Goal: Task Accomplishment & Management: Complete application form

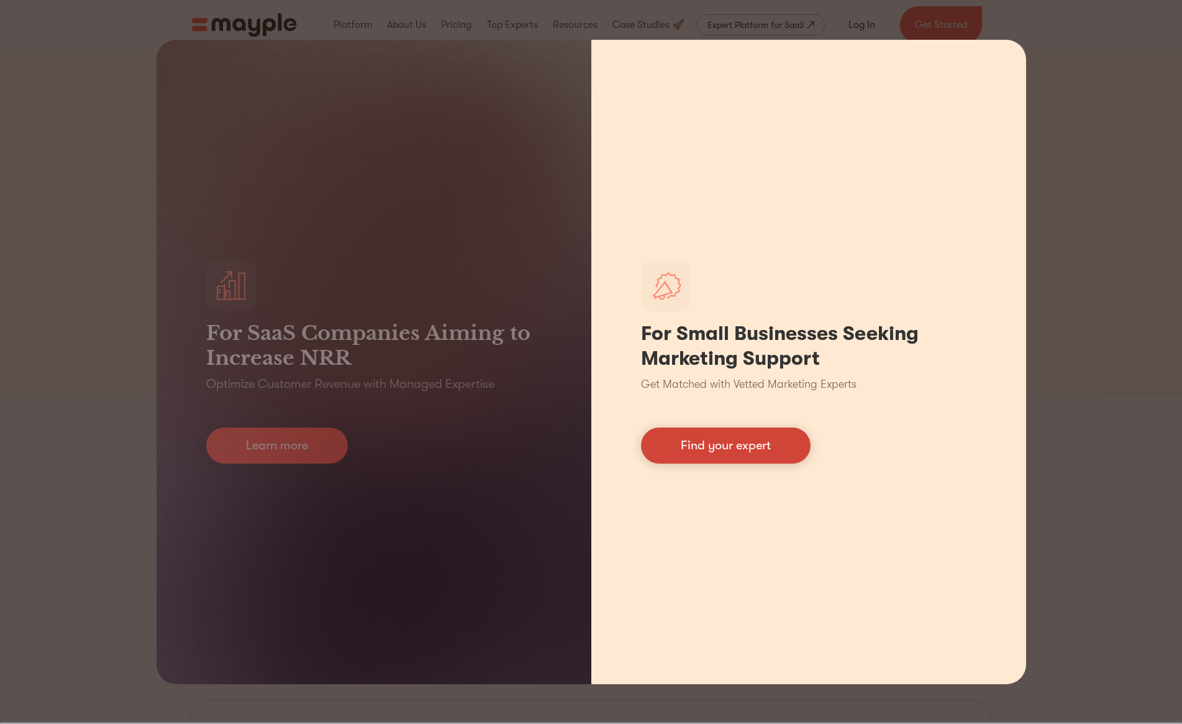
click at [751, 452] on link "Find your expert" at bounding box center [726, 445] width 170 height 36
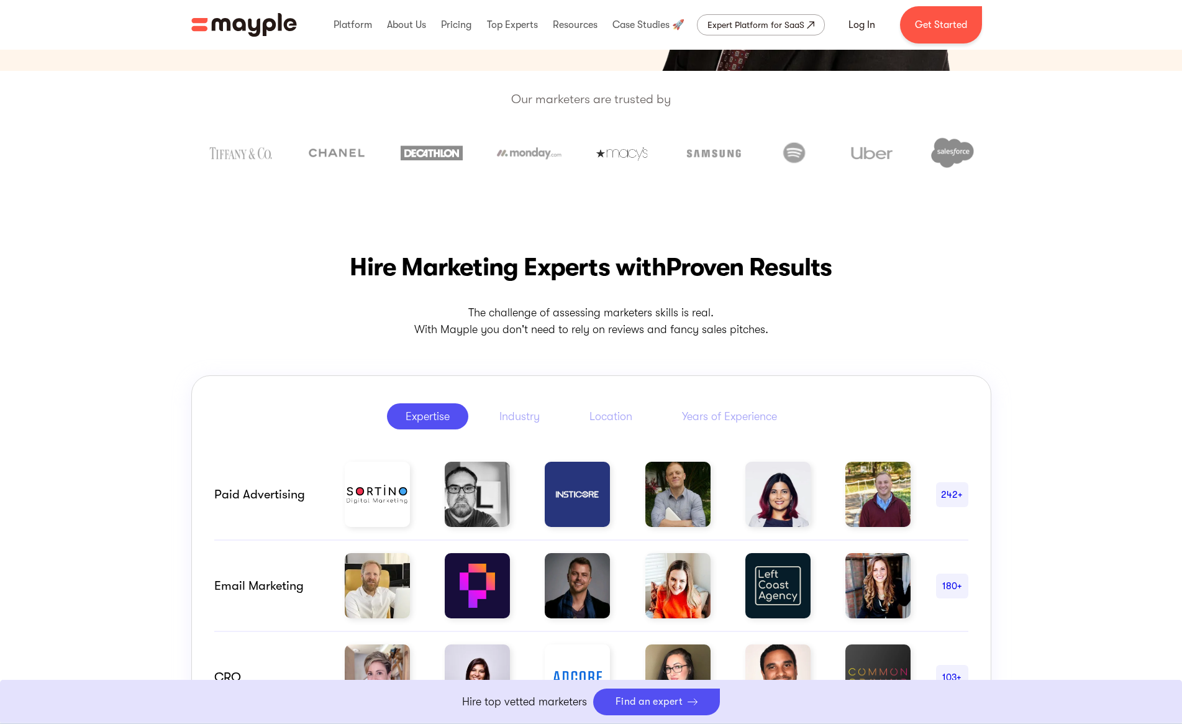
scroll to position [44, 0]
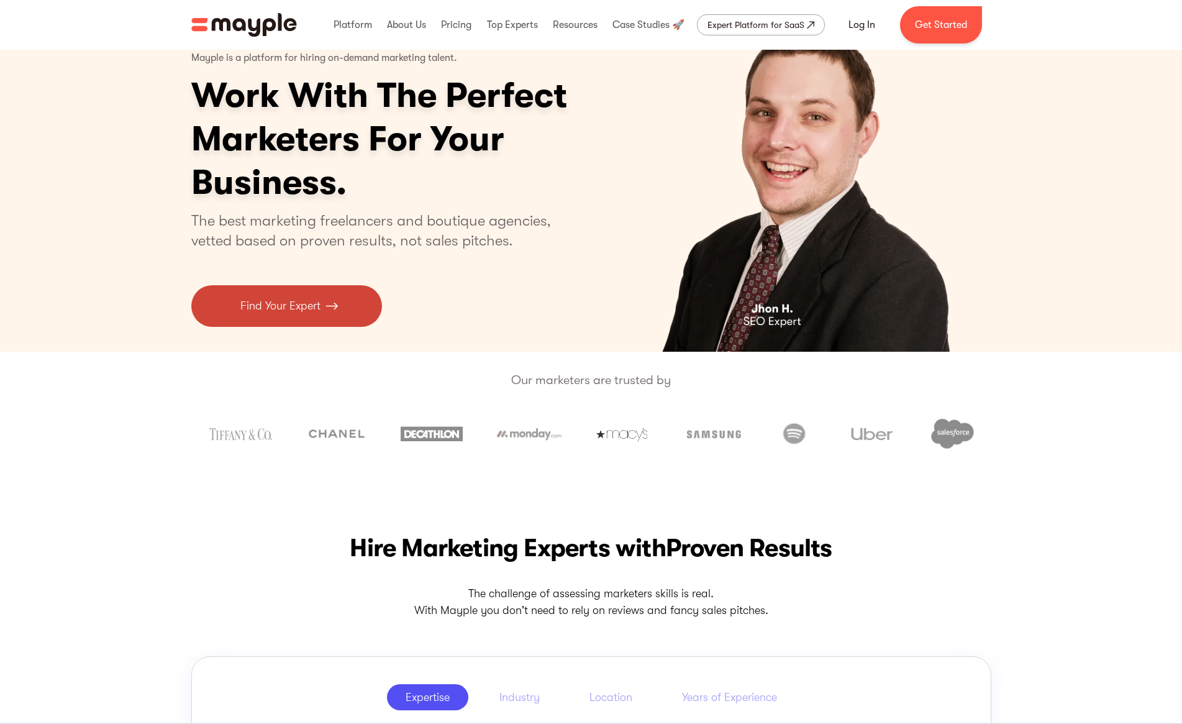
click at [285, 291] on link "Find Your Expert" at bounding box center [286, 306] width 191 height 42
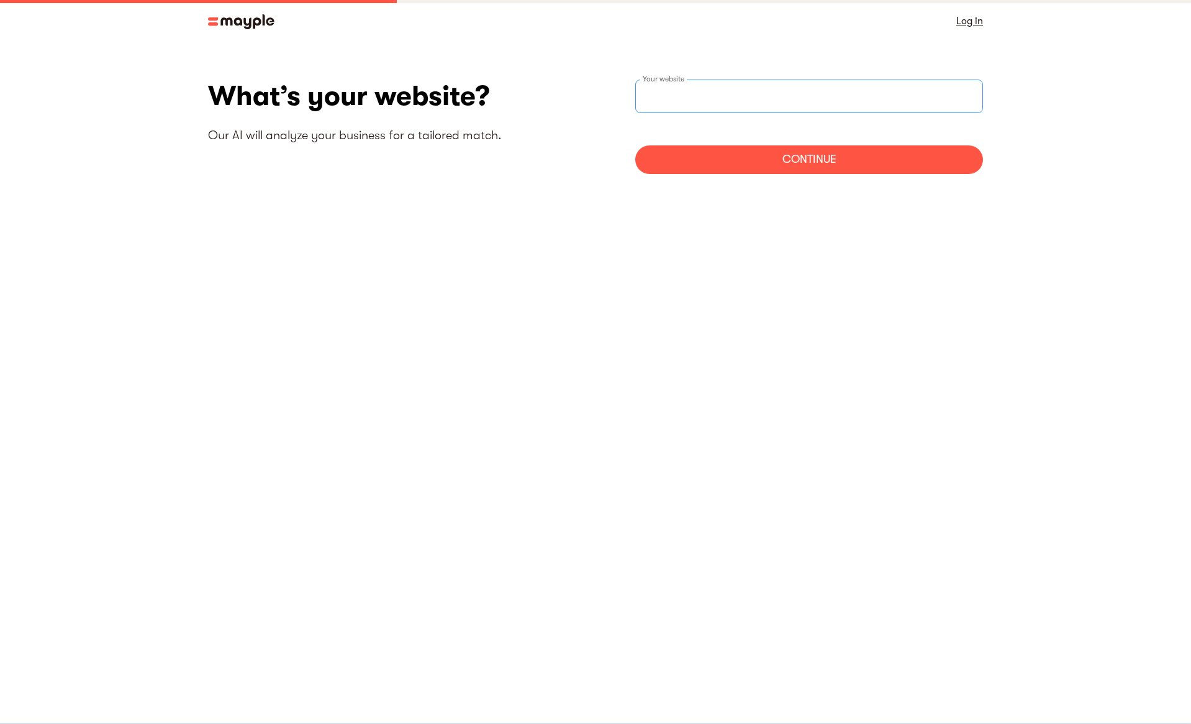
click at [646, 102] on input "websiteStep" at bounding box center [809, 97] width 348 height 34
paste input "https://kebabfactory.com.mt/"
type input "https://kebabfactory.com.mt/"
click at [757, 156] on div "Continue" at bounding box center [809, 159] width 348 height 29
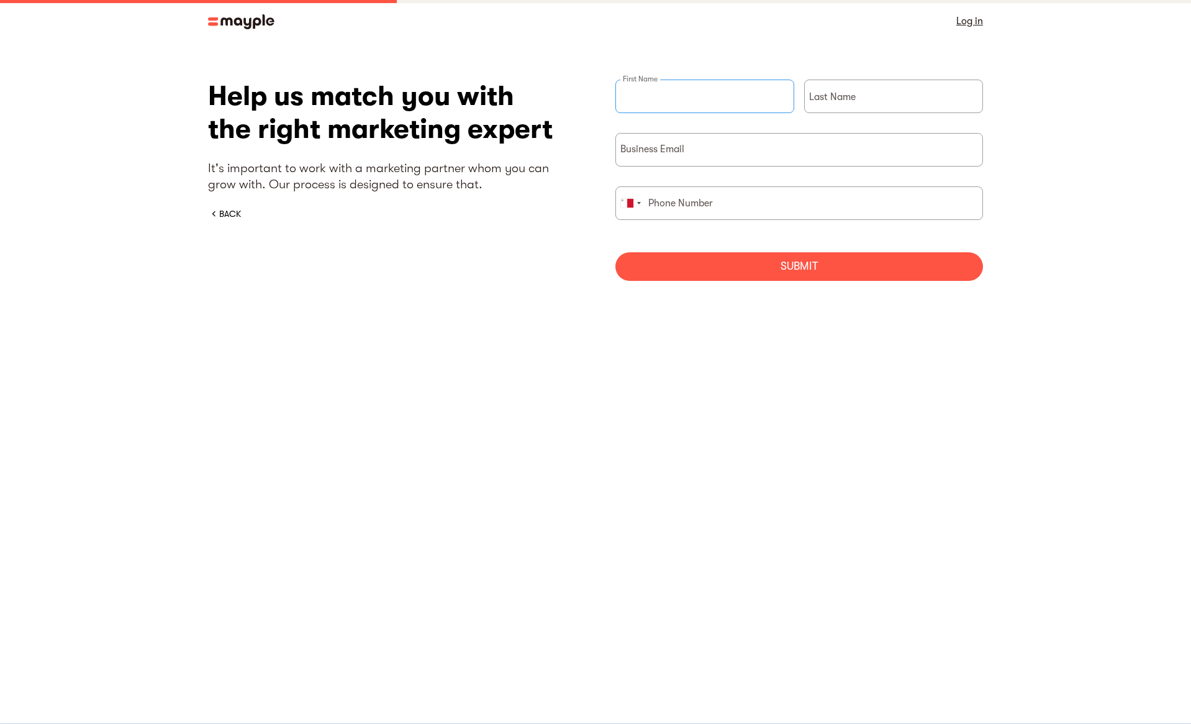
click at [707, 86] on input "briefForm" at bounding box center [705, 97] width 179 height 34
click at [505, 248] on div "Help us match you with the right marketing expert It's important to work with a…" at bounding box center [595, 185] width 775 height 211
click at [662, 96] on div "First Name" at bounding box center [705, 106] width 179 height 53
type input "Burak"
click at [893, 100] on input "briefForm" at bounding box center [893, 97] width 179 height 34
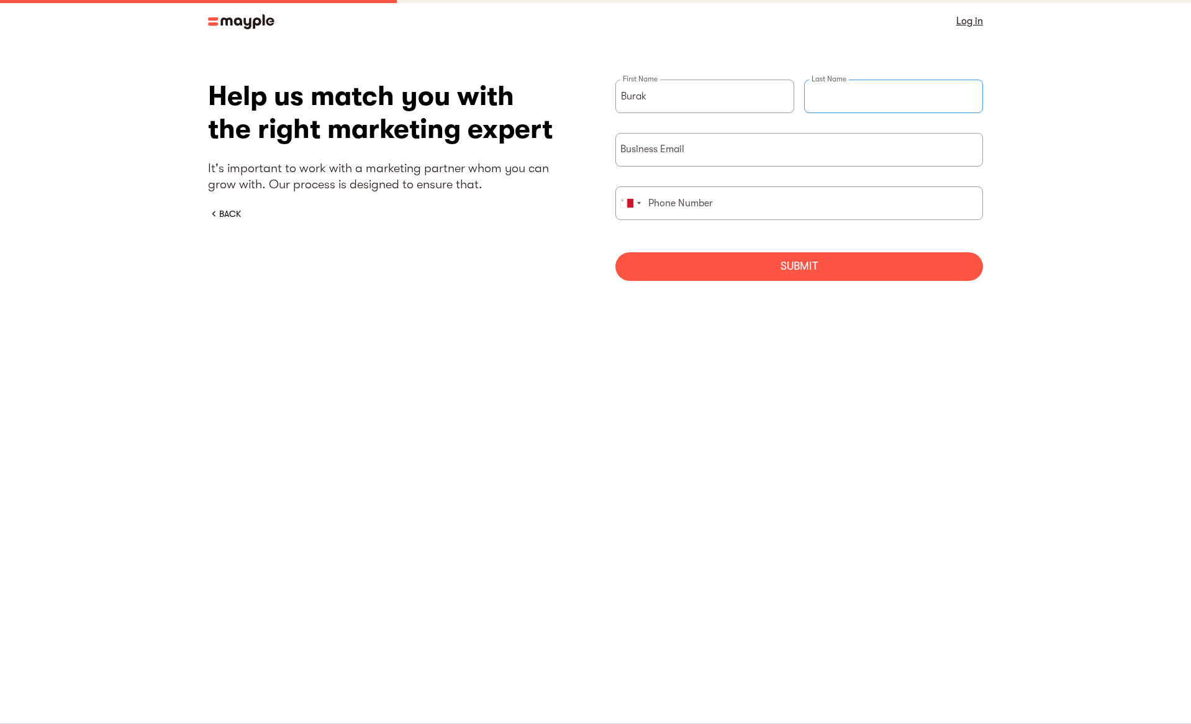
type input "Sahin"
click at [652, 152] on div "Business Email" at bounding box center [800, 150] width 368 height 34
type input "burak@beluza.co"
click at [742, 186] on form "Burak First Name Sahin Last Name burak@beluza.co Business Email United States +…" at bounding box center [800, 180] width 368 height 201
click at [727, 204] on input "briefForm" at bounding box center [800, 203] width 368 height 34
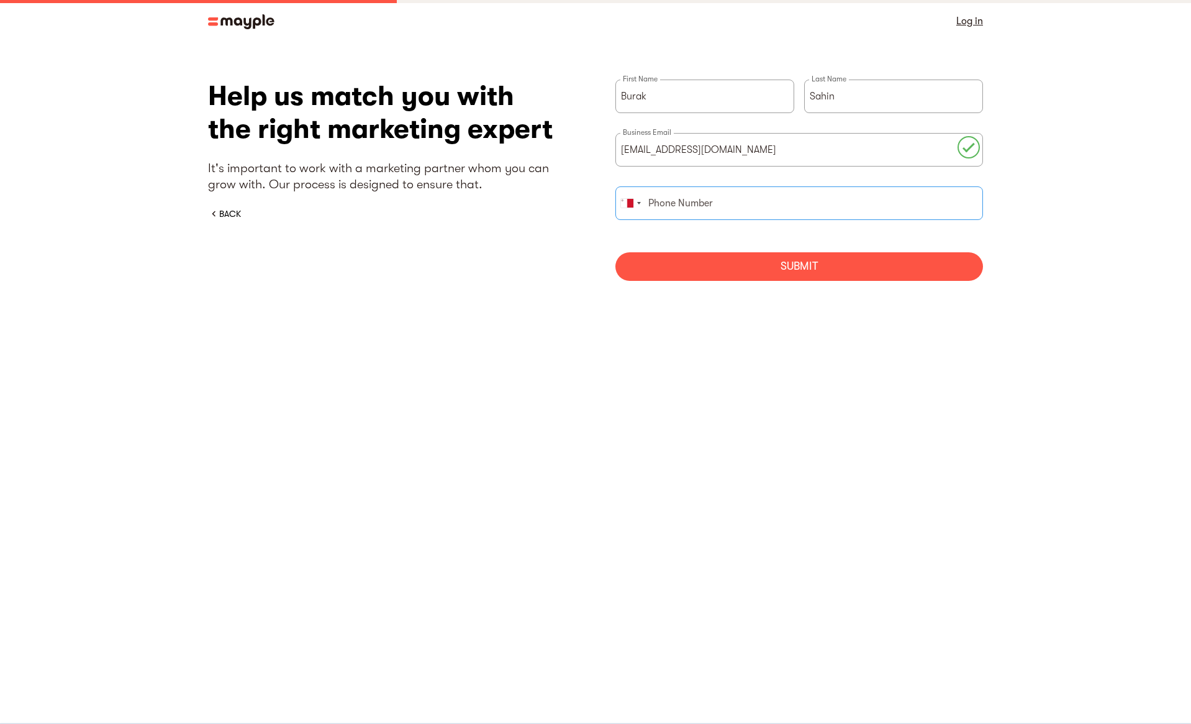
paste input "9902 5464"
type input "9902 5464"
click at [694, 270] on div "Submit" at bounding box center [800, 266] width 368 height 29
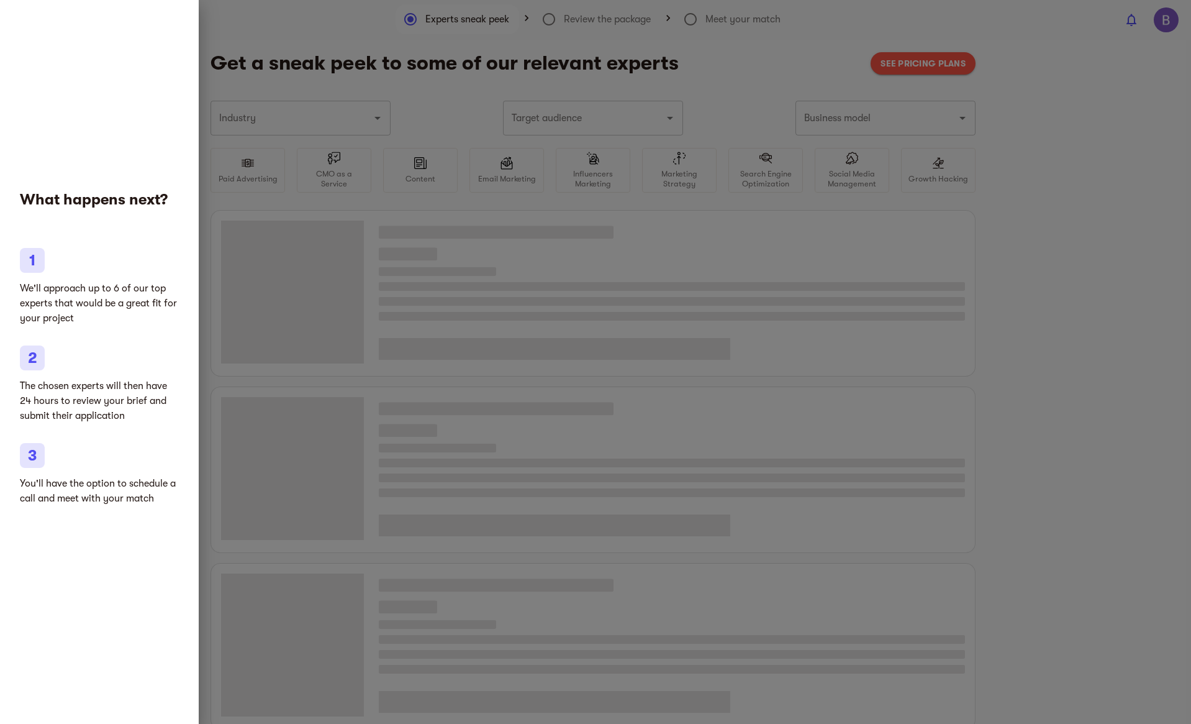
type input "Restaurants & Bars"
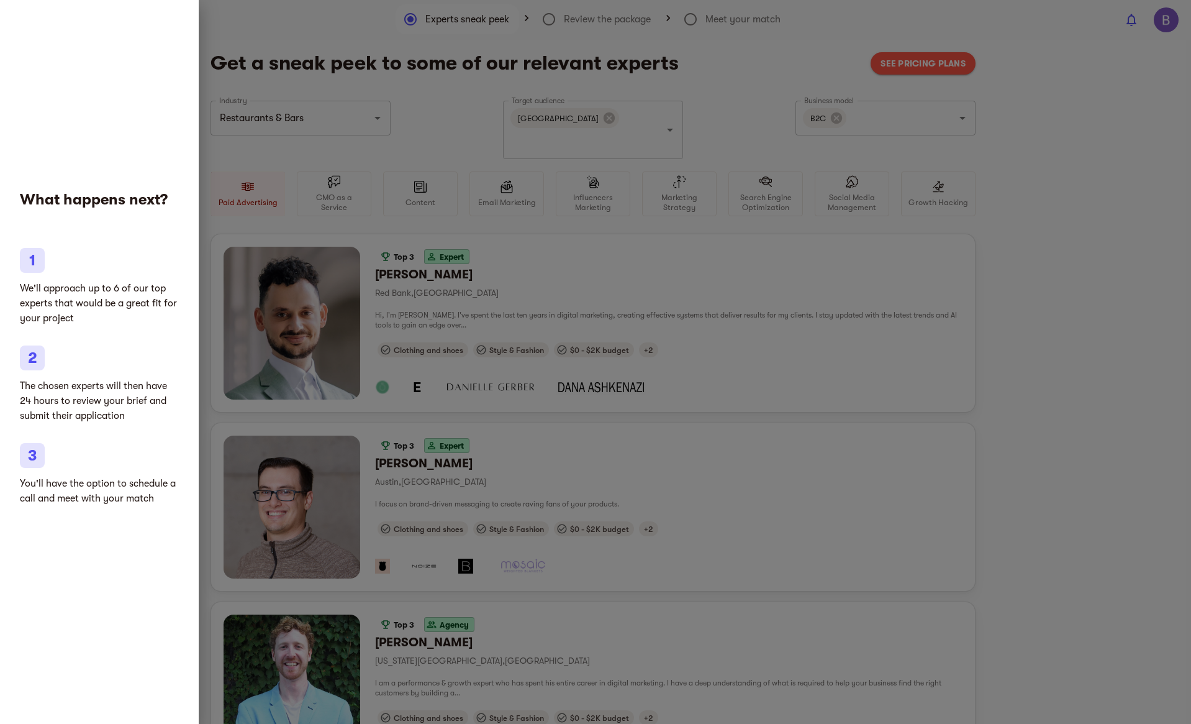
click at [394, 294] on div at bounding box center [595, 362] width 1191 height 724
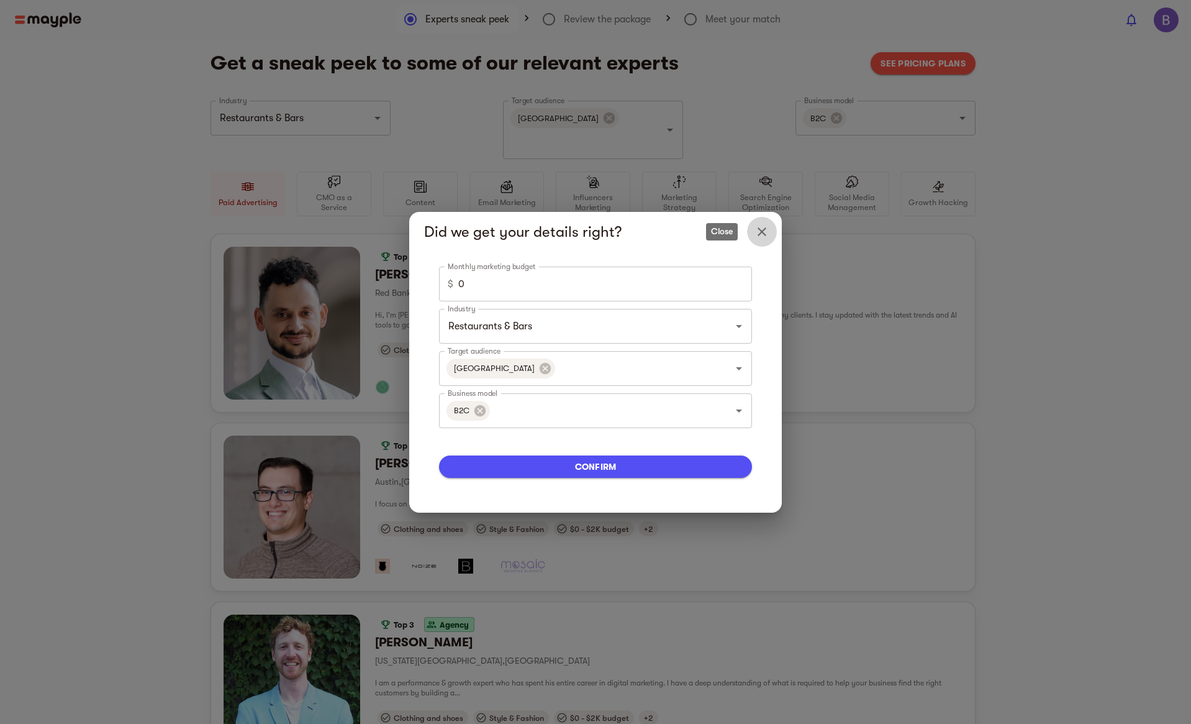
click at [758, 234] on icon "Close" at bounding box center [762, 231] width 15 height 15
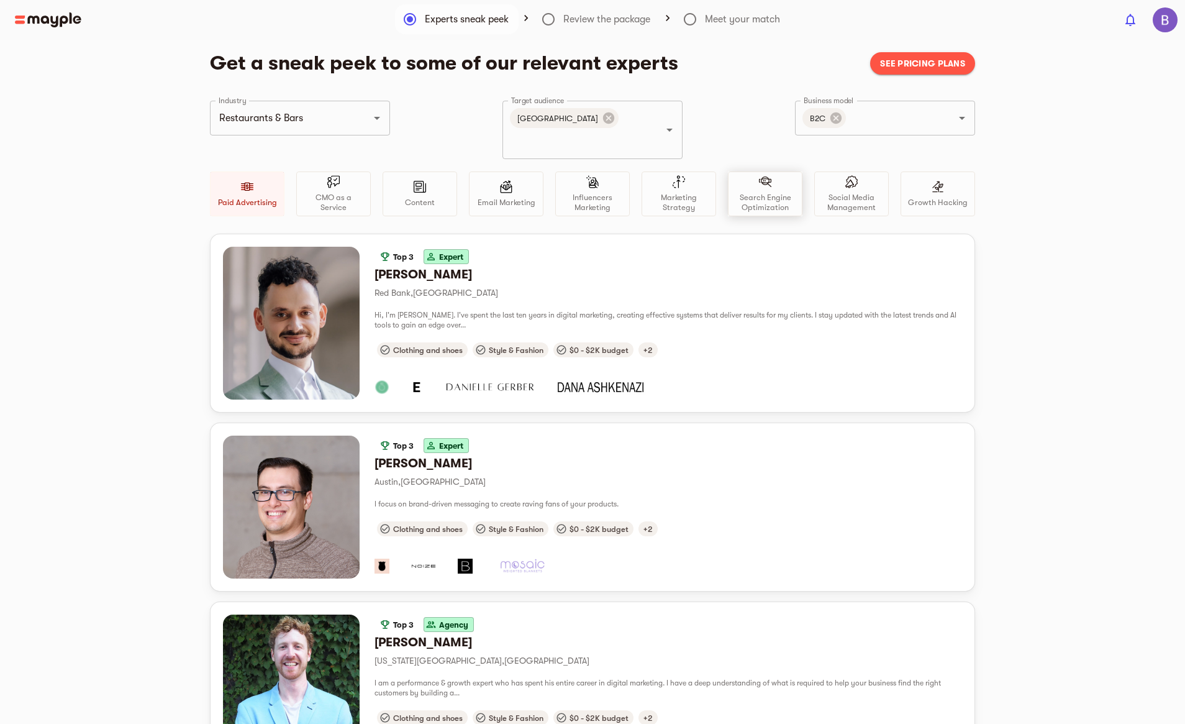
click at [787, 193] on p "Search Engine Optimization" at bounding box center [765, 203] width 63 height 20
click at [366, 122] on icon "Clear" at bounding box center [361, 118] width 12 height 12
type input "Restaurants & Bars"
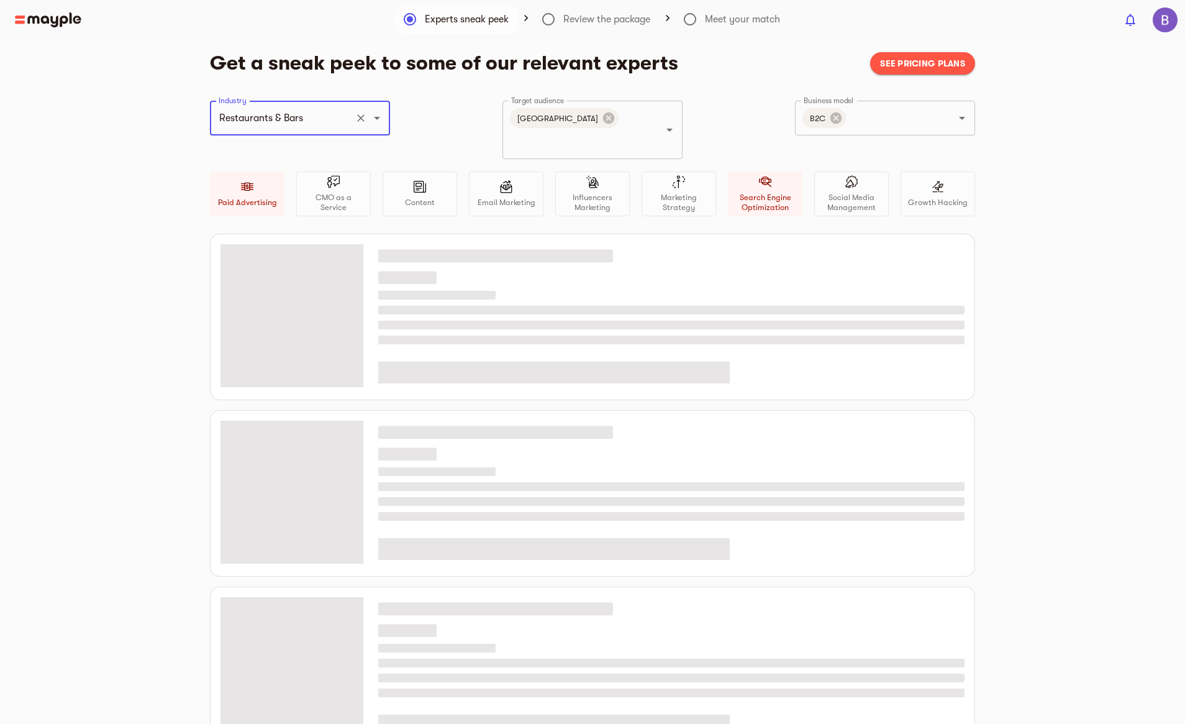
click at [415, 115] on div "Industry Restaurants & Bars Industry Target audience Malta Target audience Busi…" at bounding box center [592, 167] width 765 height 133
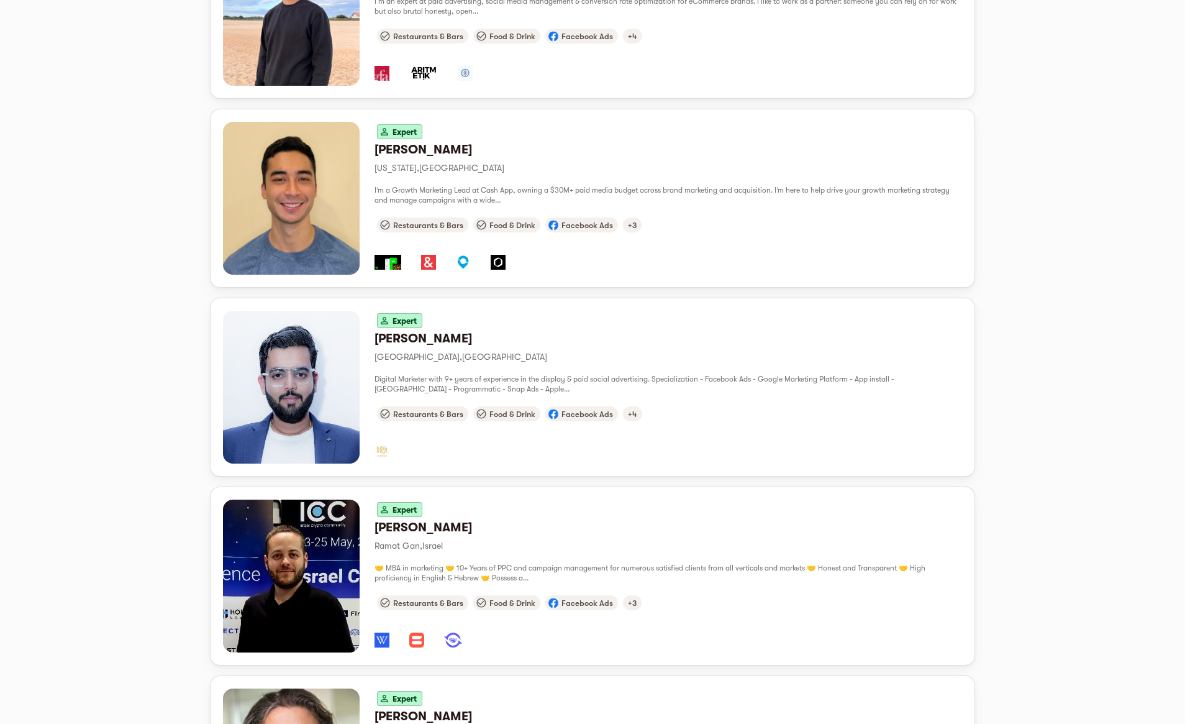
scroll to position [682, 0]
drag, startPoint x: 383, startPoint y: 329, endPoint x: 1094, endPoint y: 356, distance: 711.7
click at [1094, 356] on div "Get a sneak peek to some of our relevant experts See pricing plans Industry Res…" at bounding box center [592, 300] width 1185 height 1862
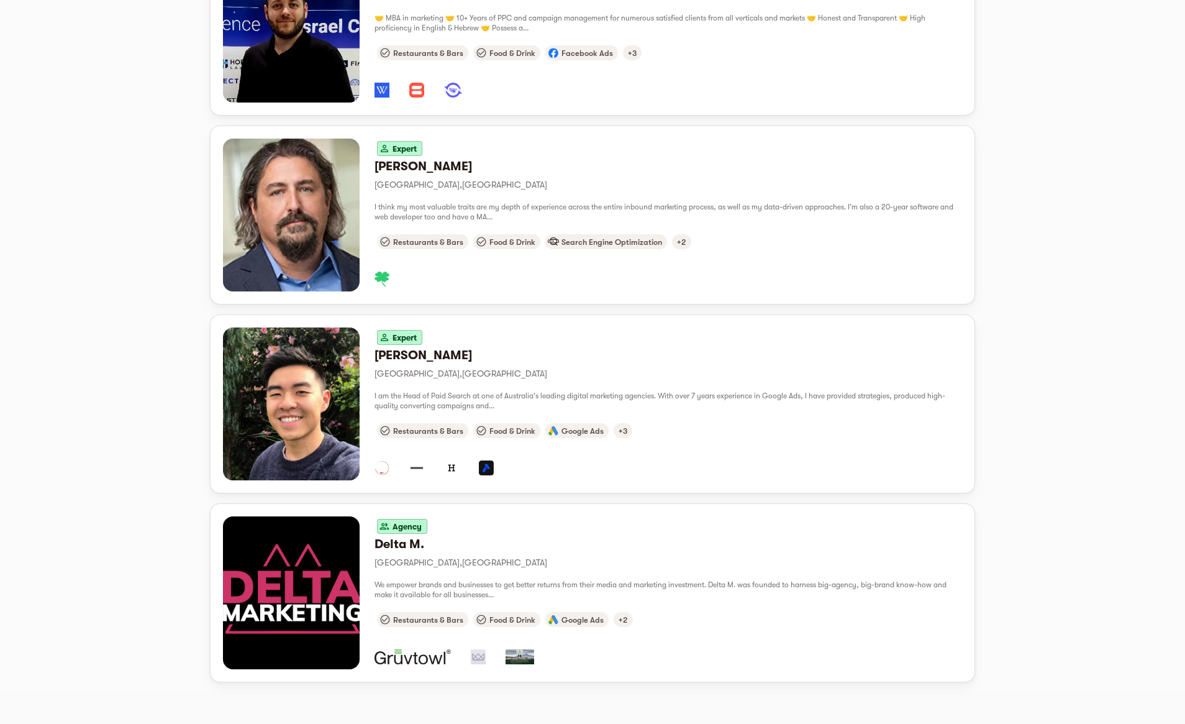
scroll to position [1232, 0]
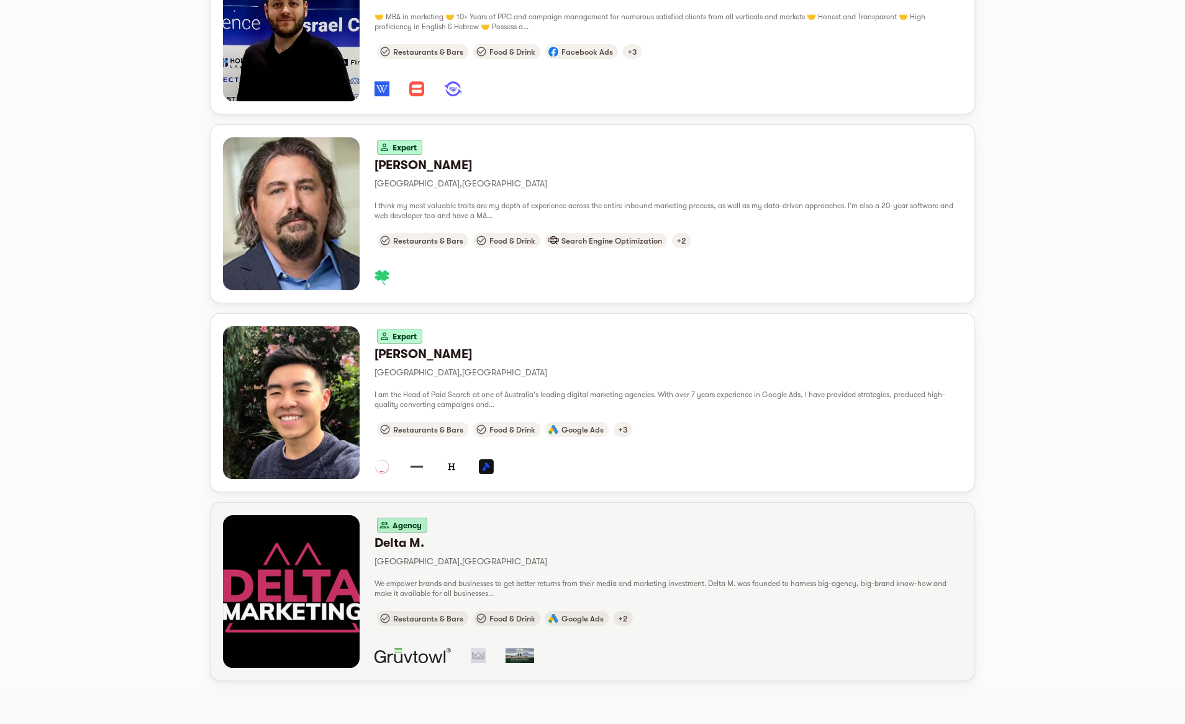
click at [516, 537] on h6 "Delta M." at bounding box center [669, 543] width 588 height 16
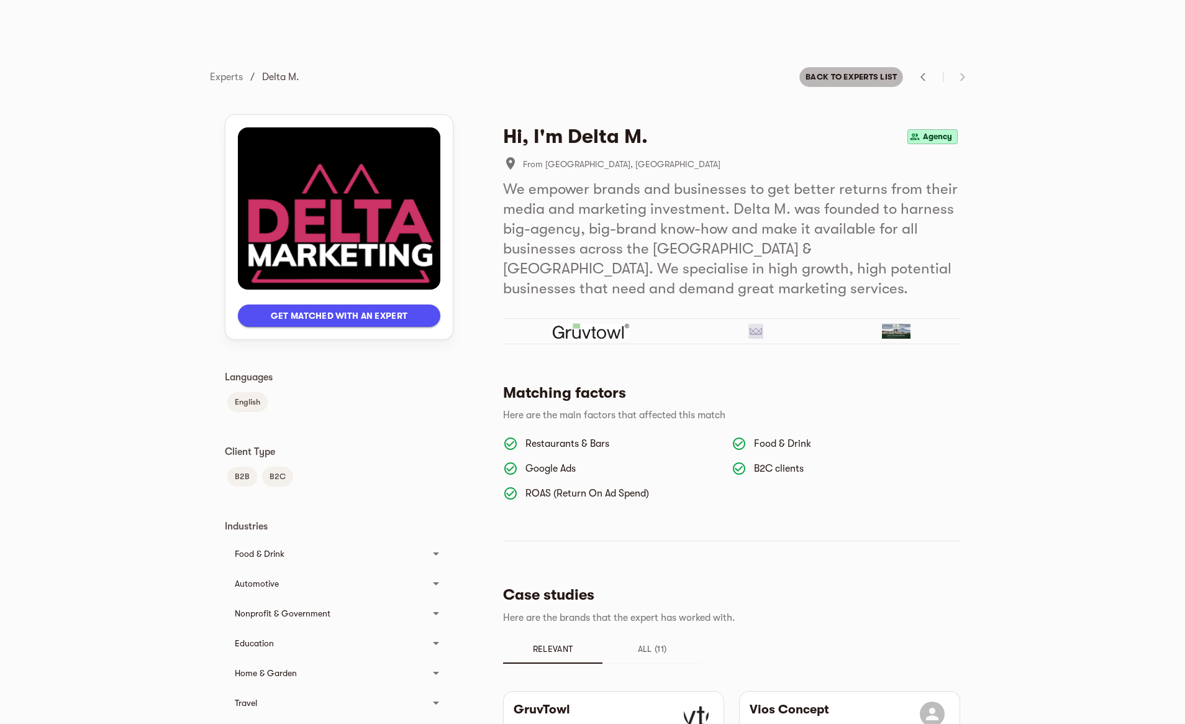
click at [845, 80] on span "Back to experts list" at bounding box center [851, 77] width 91 height 15
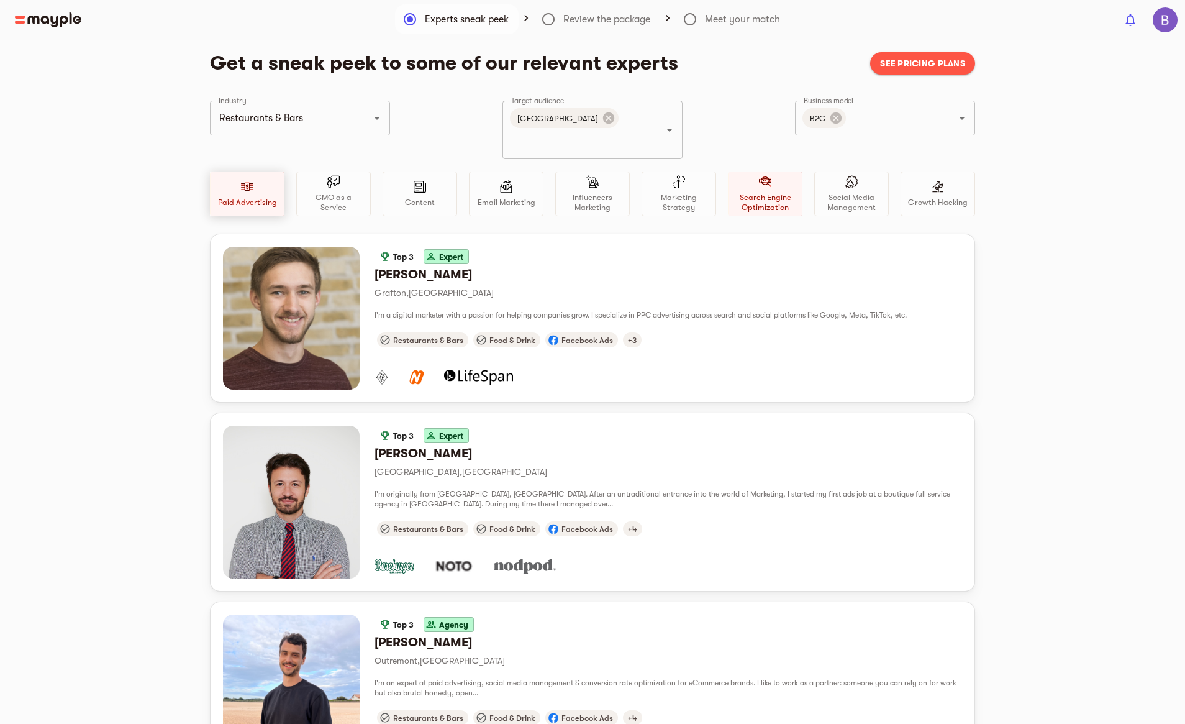
click at [221, 171] on div "Paid Advertising" at bounding box center [247, 193] width 75 height 45
click at [948, 108] on div "B2C Business model" at bounding box center [885, 118] width 180 height 35
click at [964, 116] on icon "Open" at bounding box center [962, 118] width 15 height 15
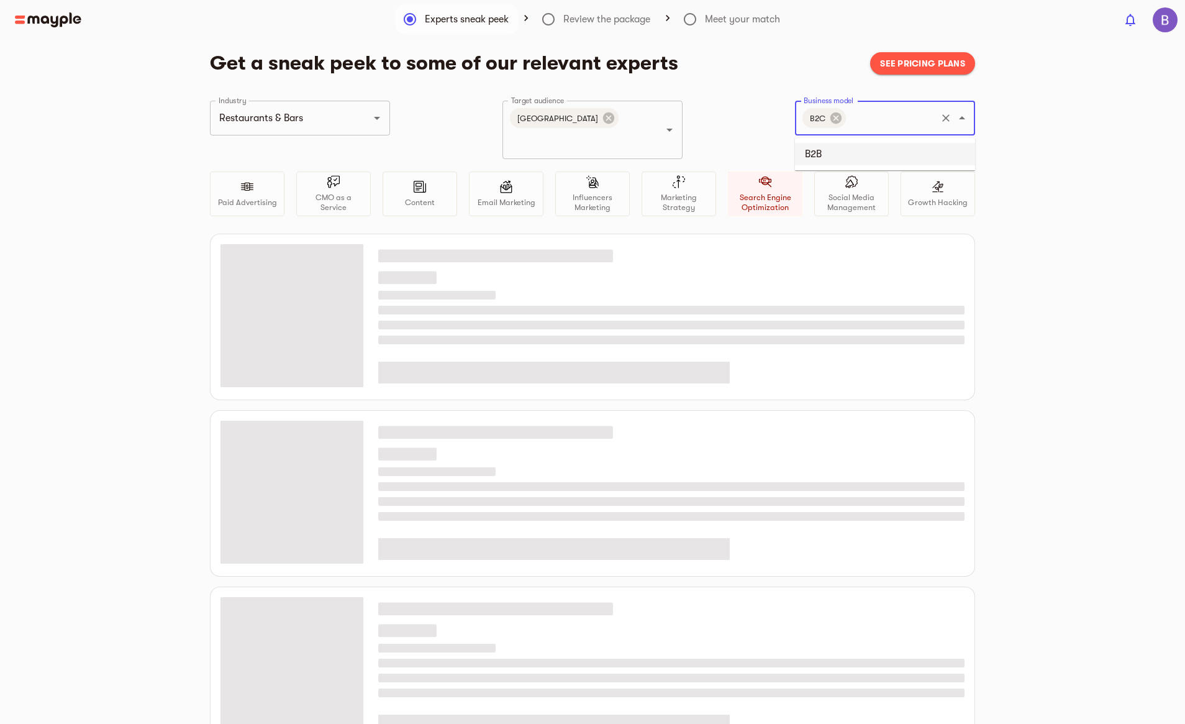
click at [848, 155] on li "B2B" at bounding box center [885, 154] width 180 height 22
click at [1031, 119] on div "Get a sneak peek to some of our relevant experts See pricing plans Industry Res…" at bounding box center [592, 402] width 1185 height 702
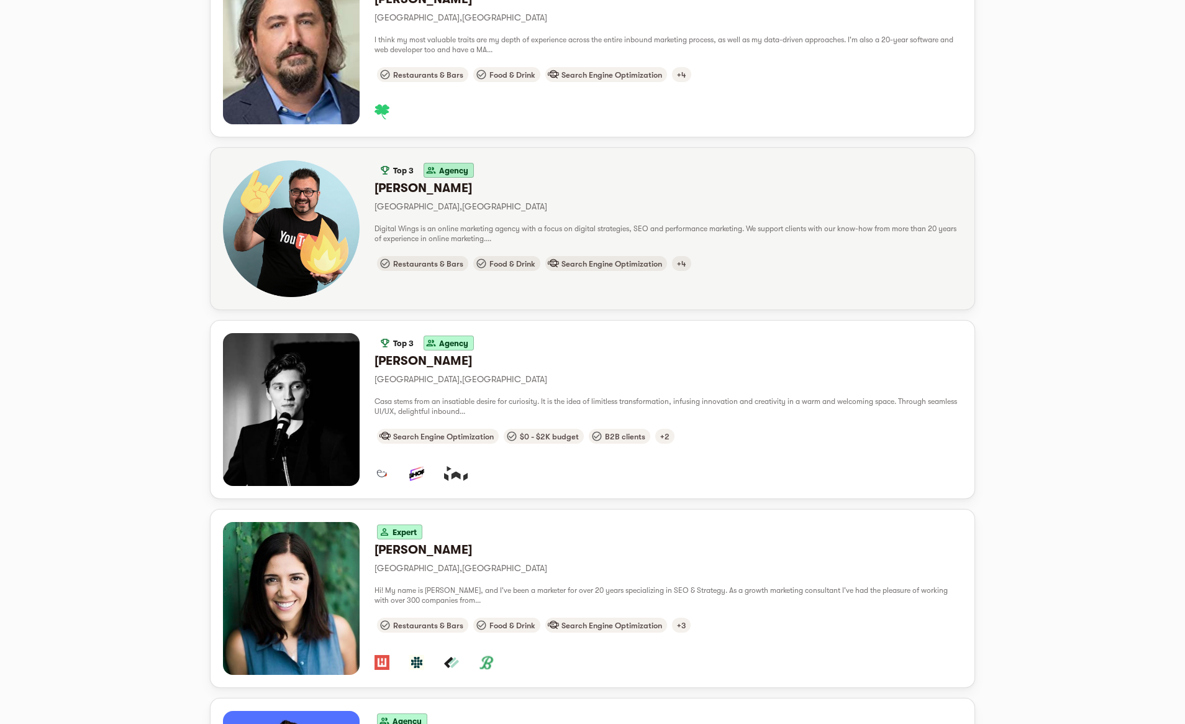
scroll to position [141, 0]
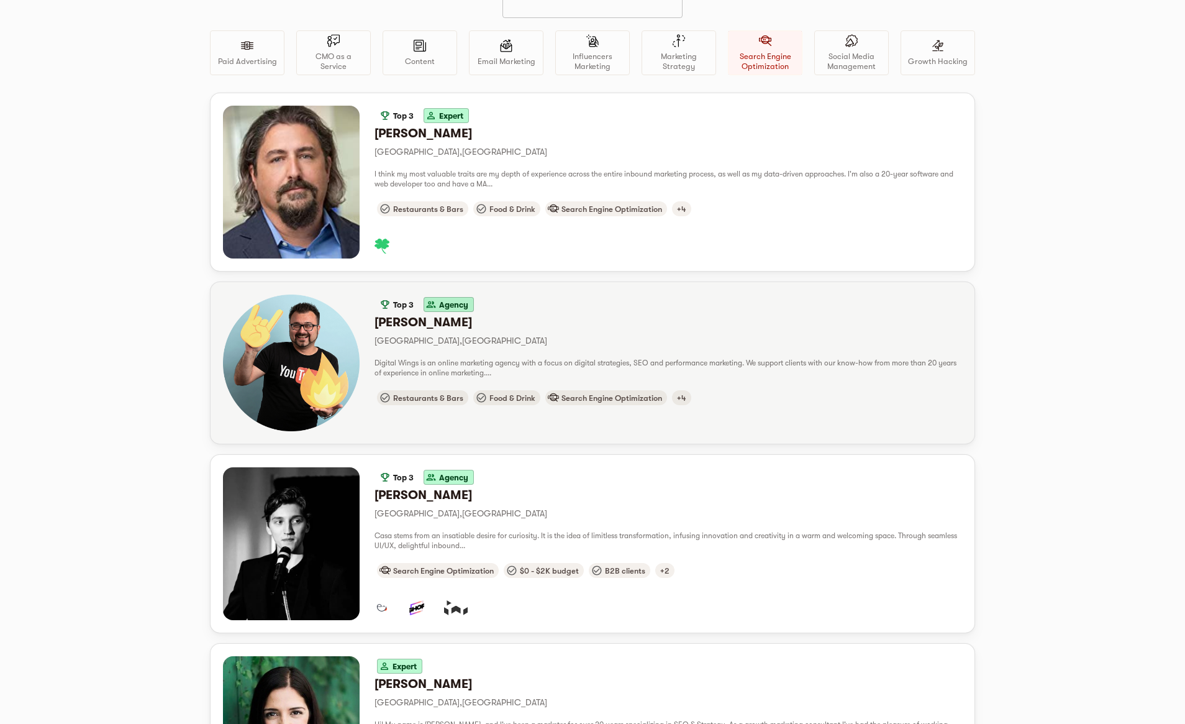
click at [416, 314] on h6 "Florian H." at bounding box center [669, 322] width 588 height 16
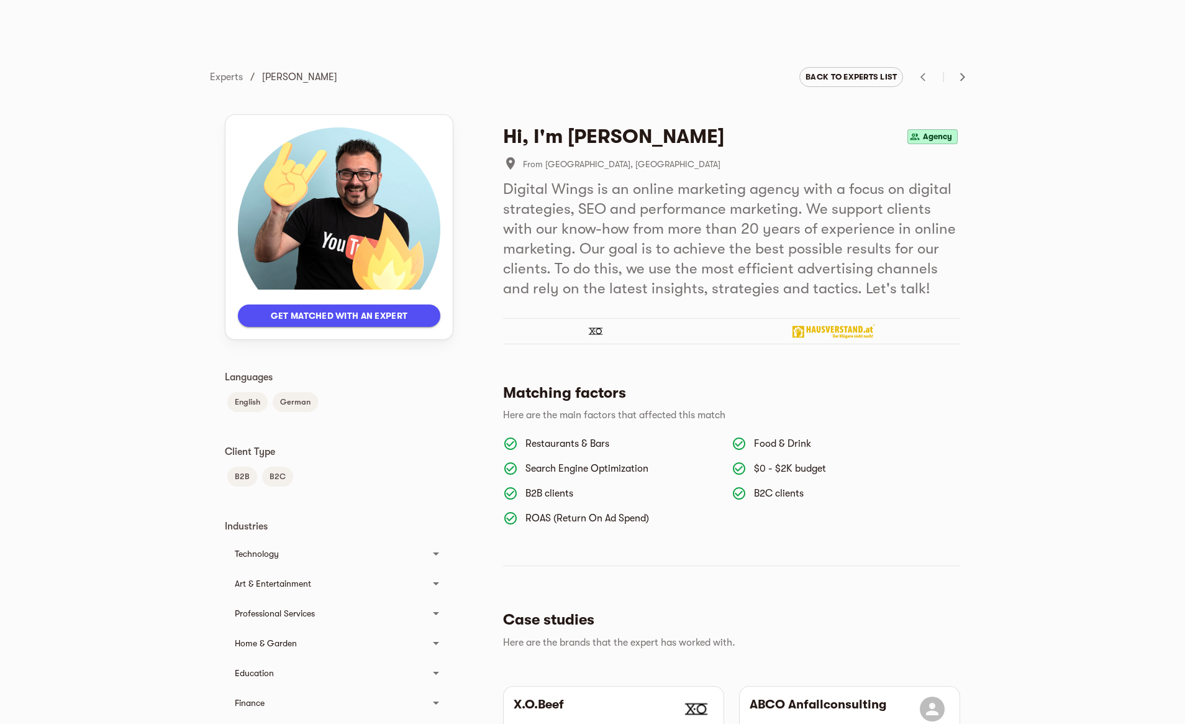
click at [836, 244] on h5 "Digital Wings is an online marketing agency with a focus on digital strategies,…" at bounding box center [731, 238] width 457 height 119
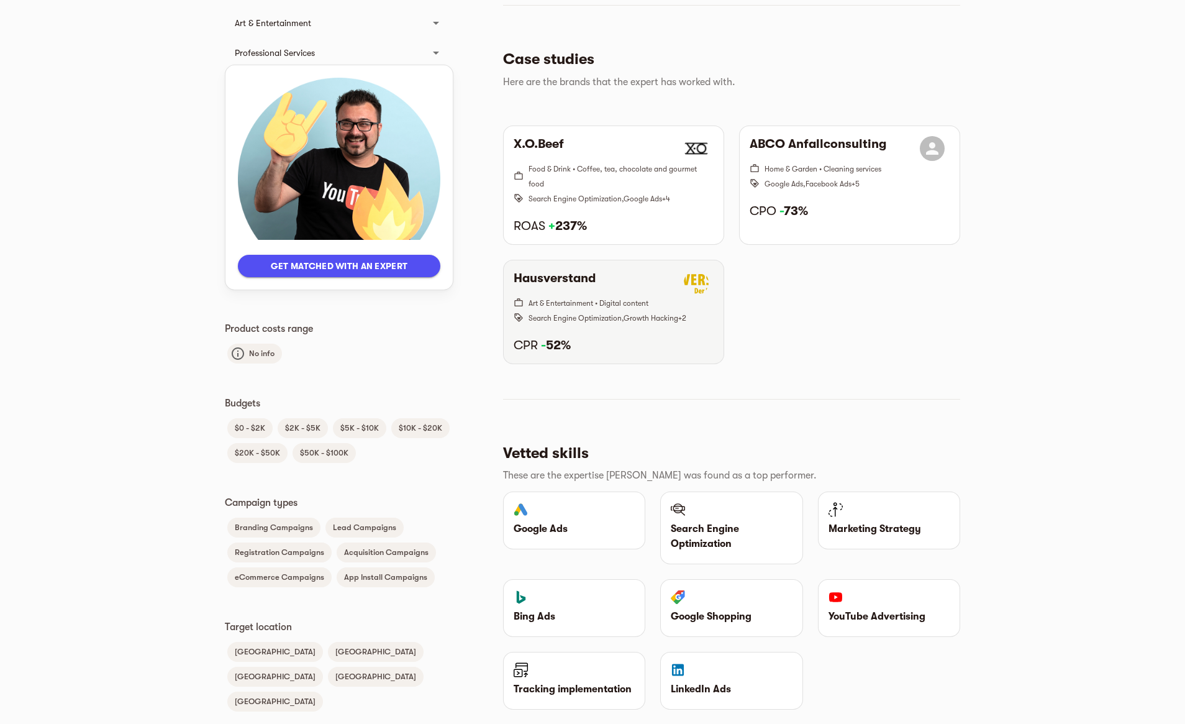
scroll to position [548, 0]
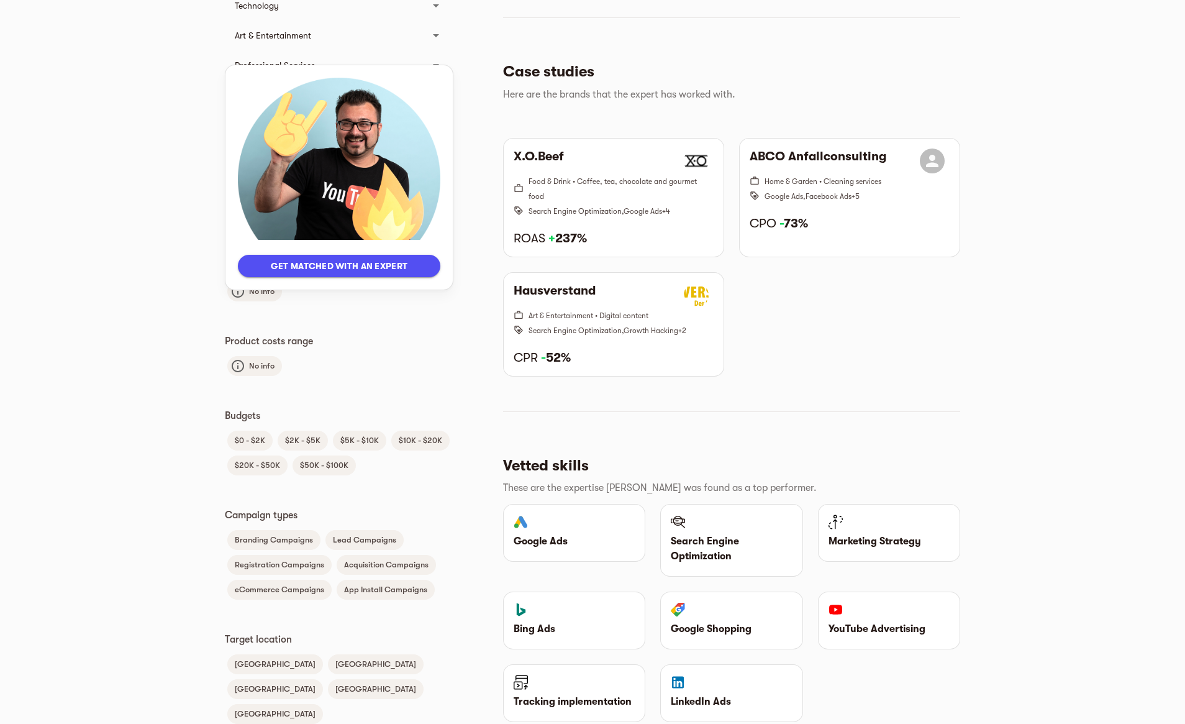
click at [726, 545] on p "Search Engine Optimization" at bounding box center [731, 549] width 121 height 30
click at [883, 312] on div "X.O.Beef Food & Drink • Coffee, tea, chocolate and gourmet food Search Engine O…" at bounding box center [732, 256] width 472 height 253
